Goal: Find specific page/section: Find specific page/section

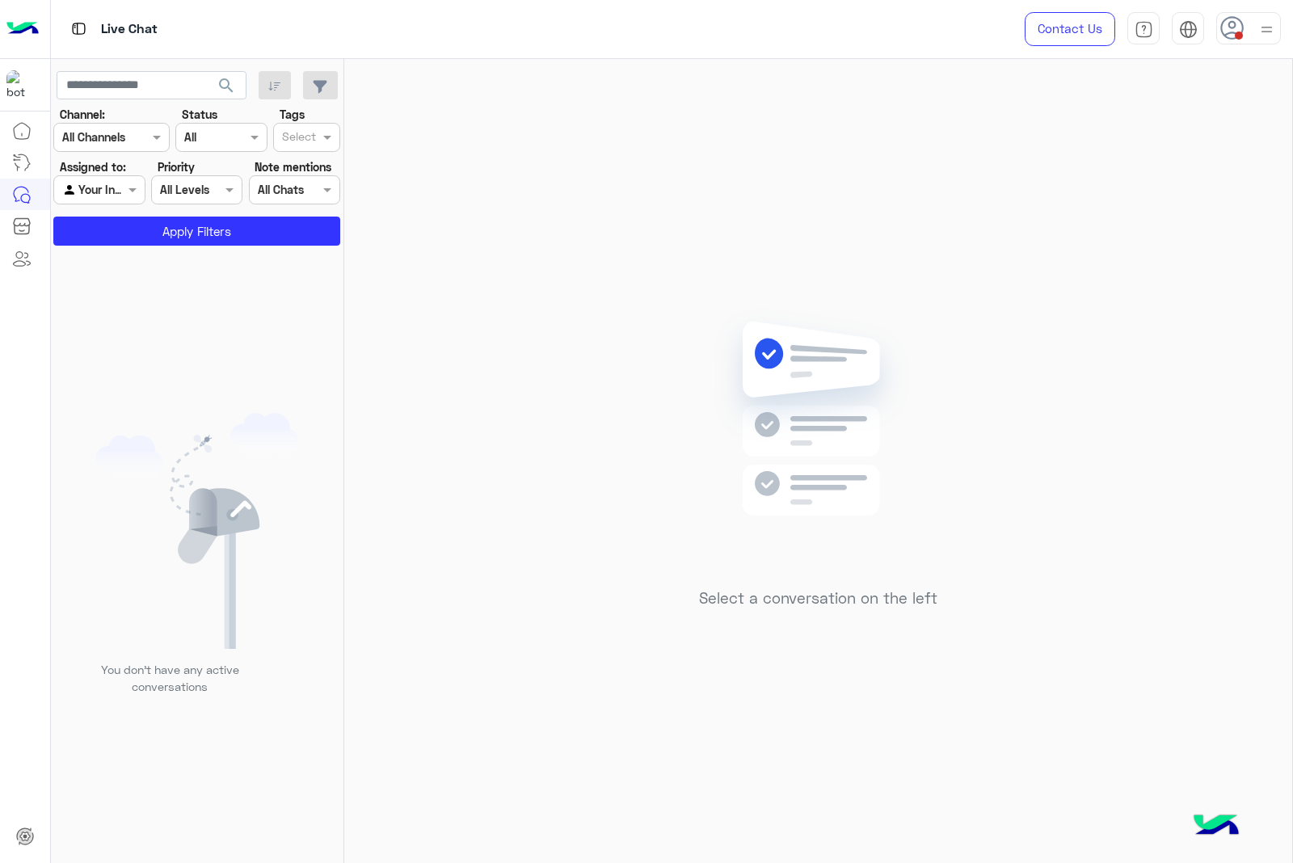
click at [1259, 31] on img at bounding box center [1267, 29] width 20 height 20
click at [1221, 117] on label "Online" at bounding box center [1180, 123] width 176 height 29
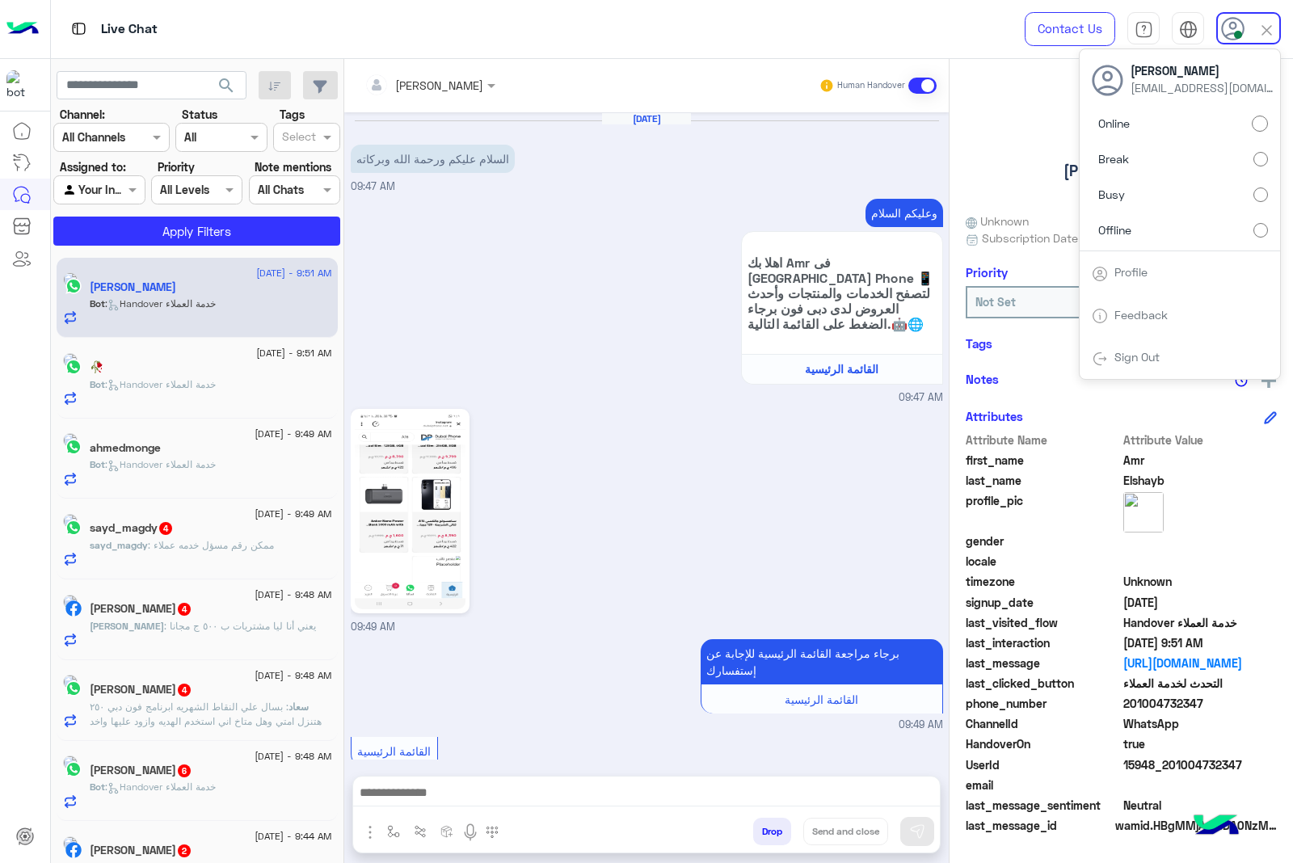
scroll to position [766, 0]
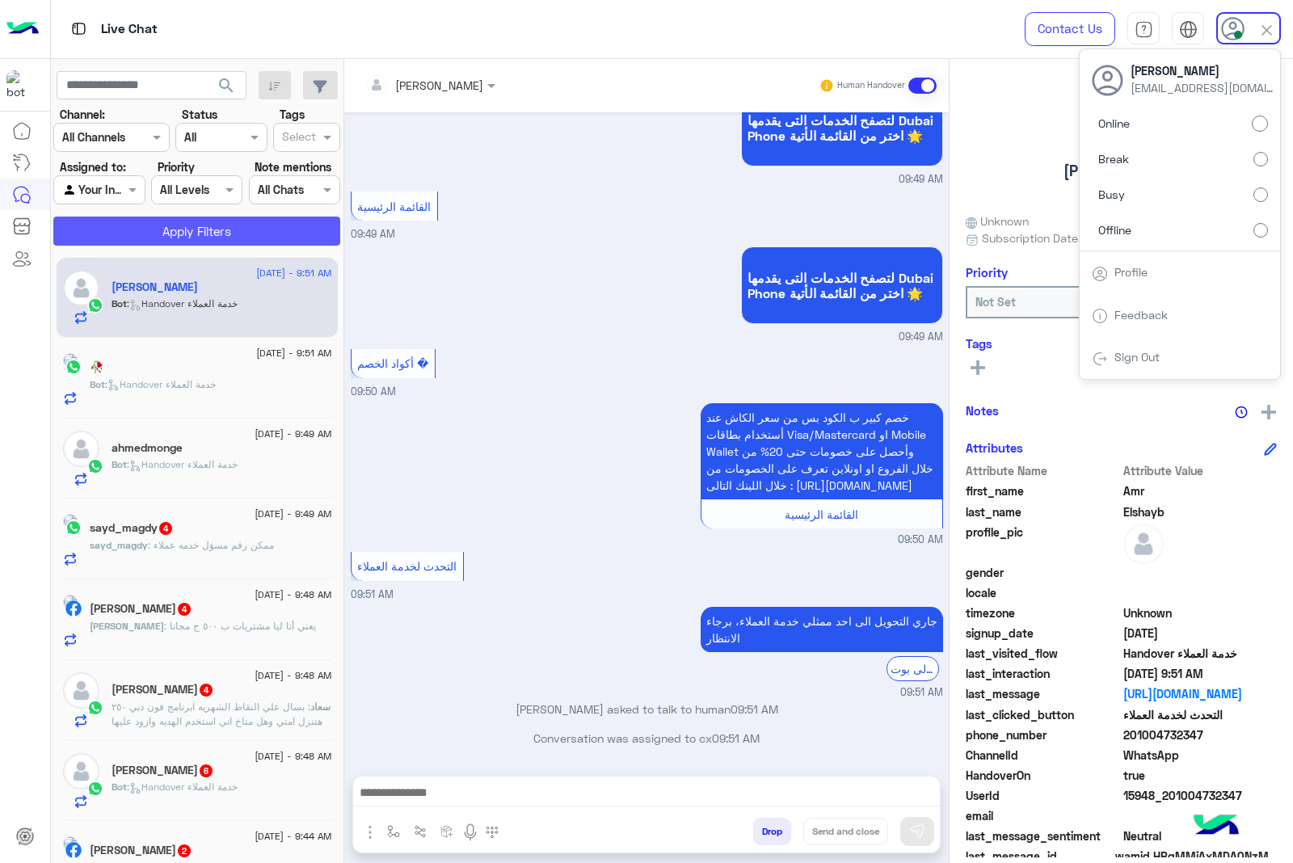
click at [222, 230] on button "Apply Filters" at bounding box center [196, 231] width 287 height 29
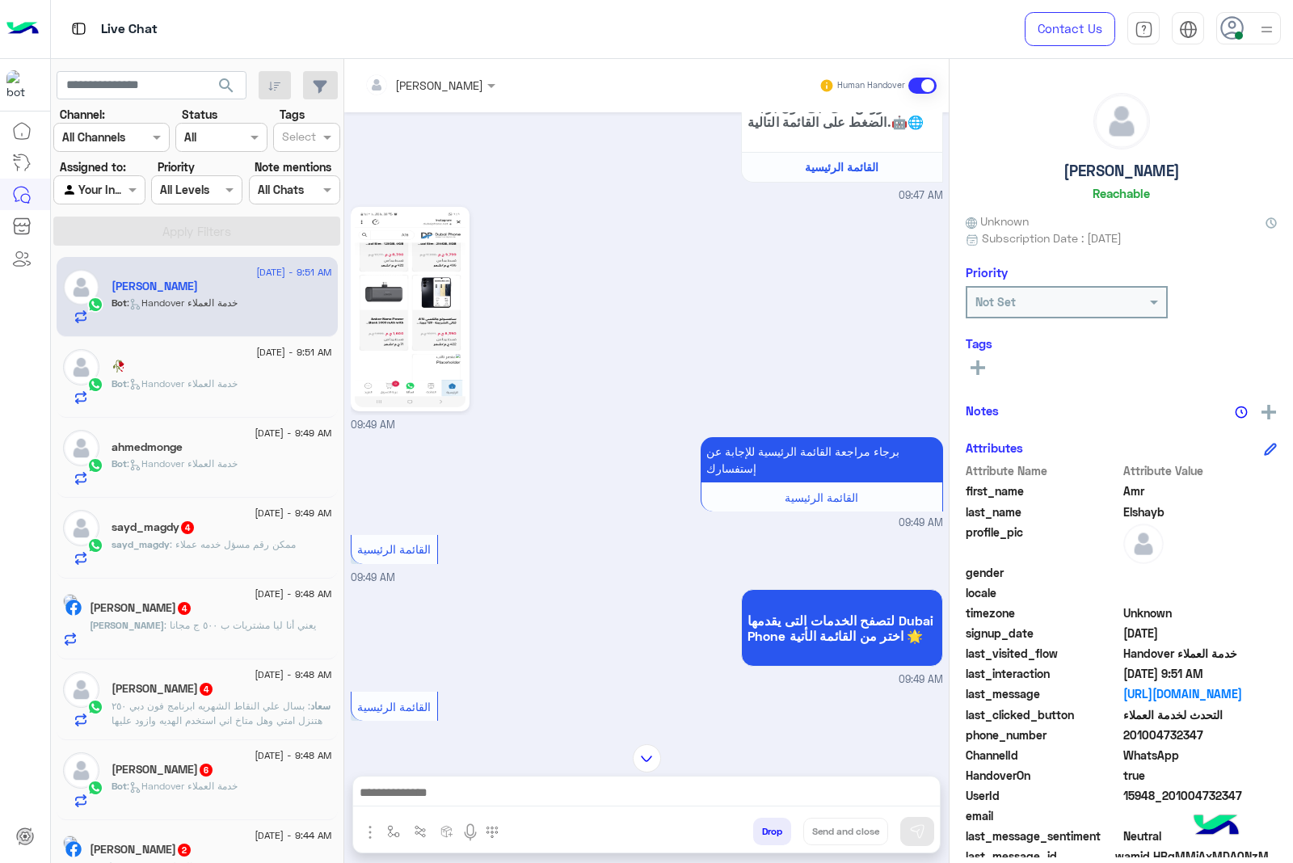
scroll to position [0, 0]
